Goal: Task Accomplishment & Management: Use online tool/utility

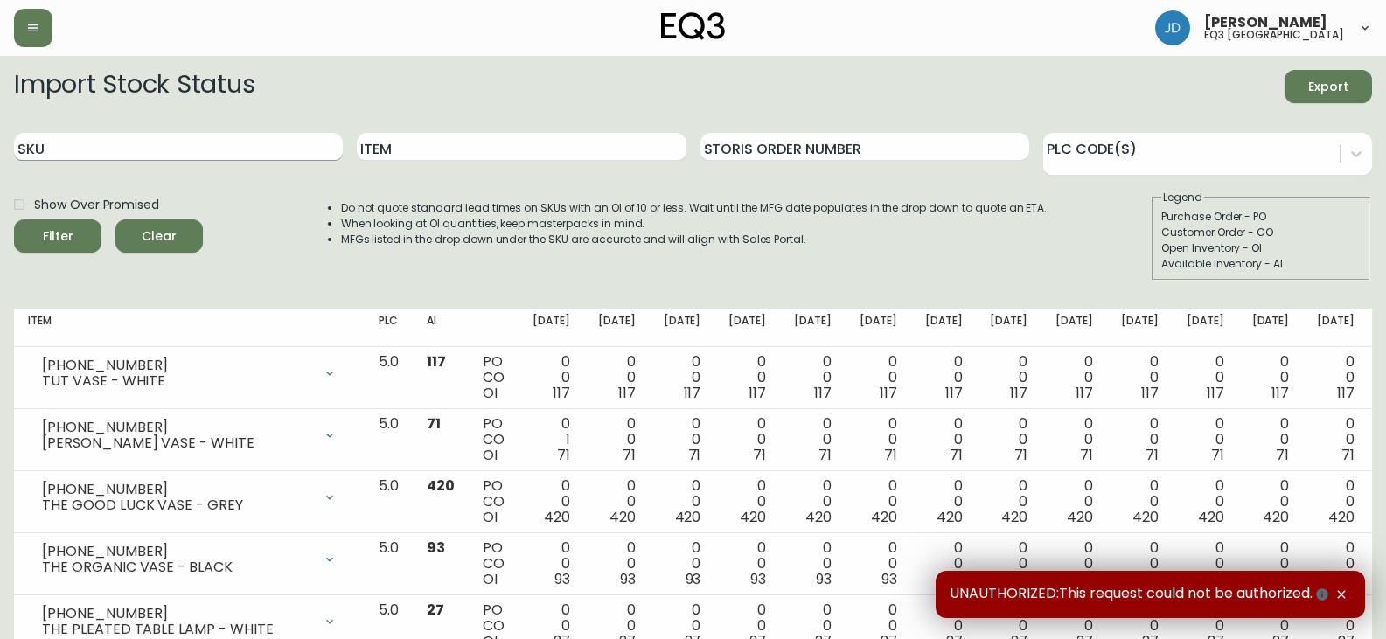
click at [246, 141] on input "SKU" at bounding box center [178, 147] width 329 height 28
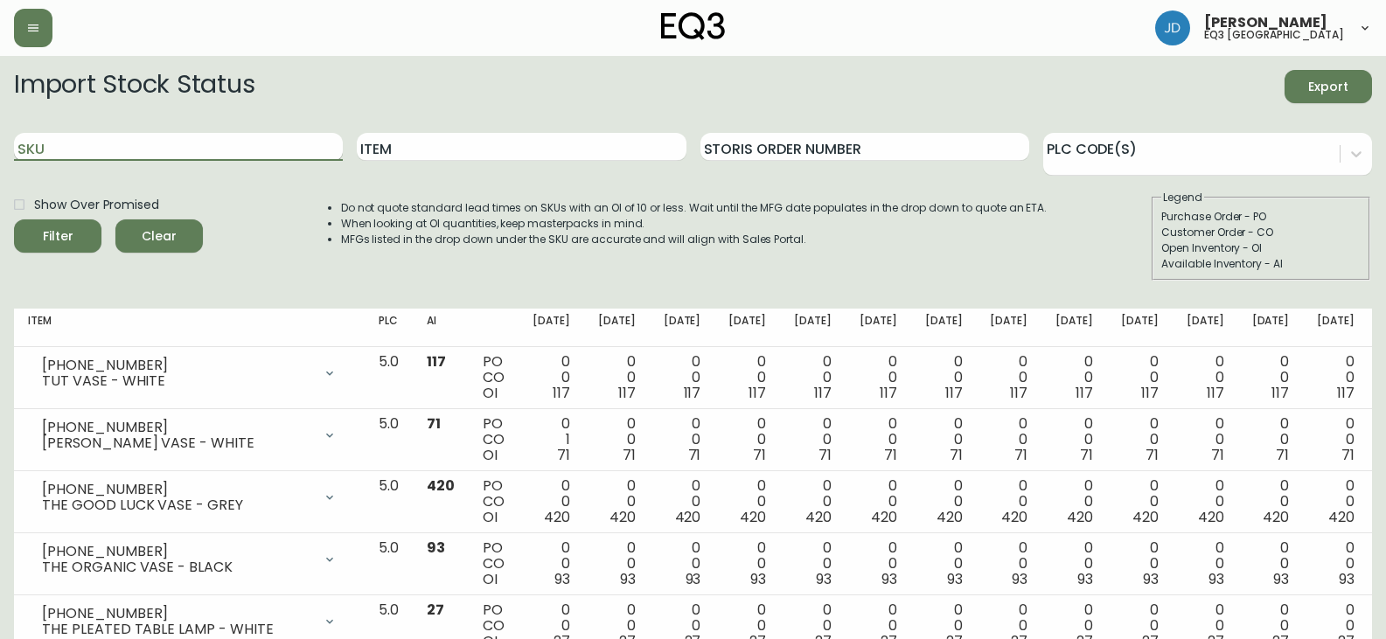
paste input "[PHONE_NUMBER]"
click at [14, 219] on button "Filter" at bounding box center [57, 235] width 87 height 33
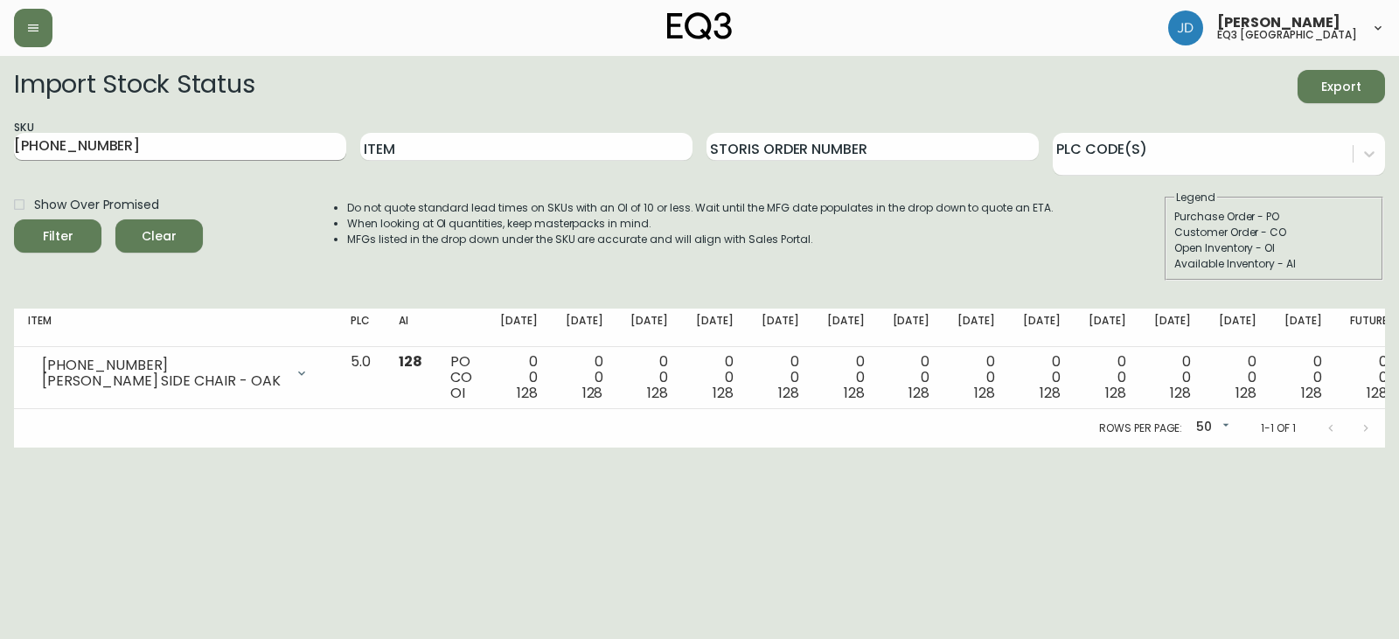
drag, startPoint x: 136, startPoint y: 157, endPoint x: 84, endPoint y: 146, distance: 52.8
click at [79, 139] on div "SKU [PHONE_NUMBER]" at bounding box center [180, 147] width 332 height 57
drag, startPoint x: 113, startPoint y: 141, endPoint x: 3, endPoint y: 142, distance: 110.2
click at [0, 141] on main "Import Stock Status Export SKU [PHONE_NUMBER] Item Storis Order Number PLC Code…" at bounding box center [699, 252] width 1399 height 392
paste input "3"
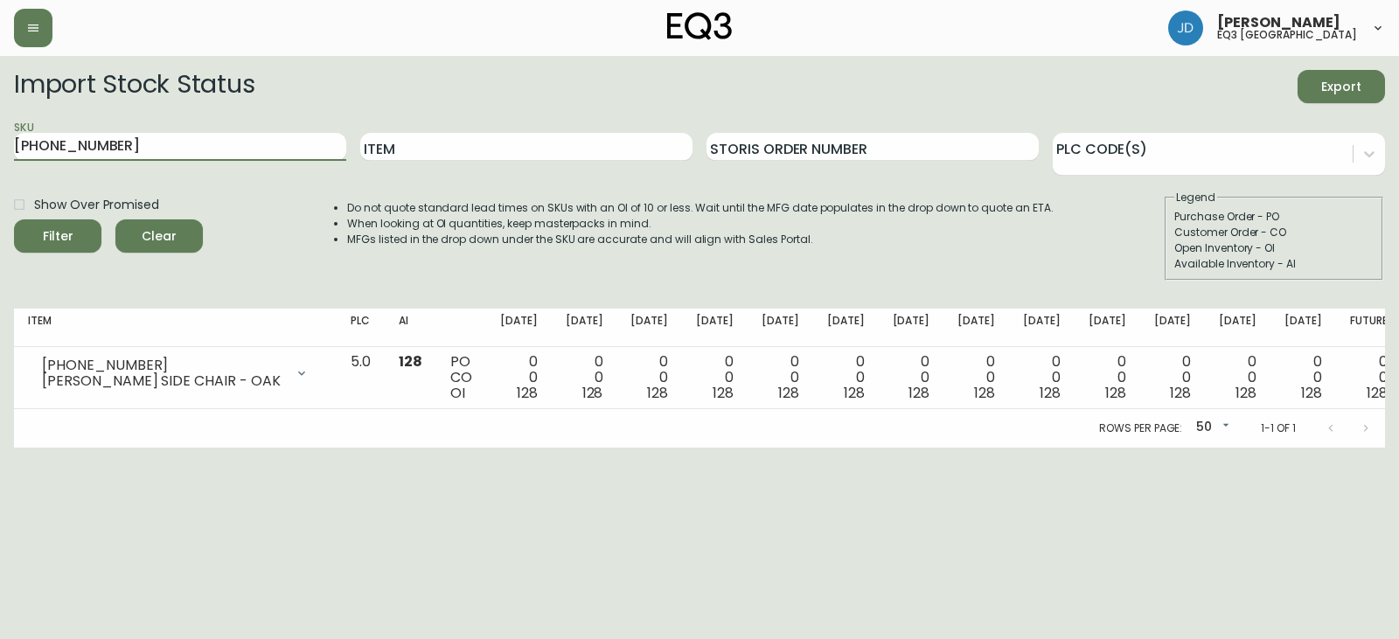
type input "[PHONE_NUMBER]"
click at [14, 219] on button "Filter" at bounding box center [57, 235] width 87 height 33
